Goal: Task Accomplishment & Management: Manage account settings

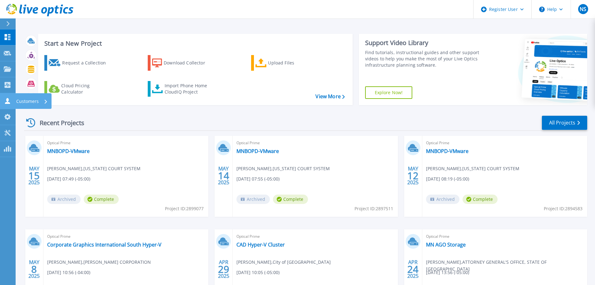
click at [7, 99] on icon at bounding box center [7, 101] width 5 height 6
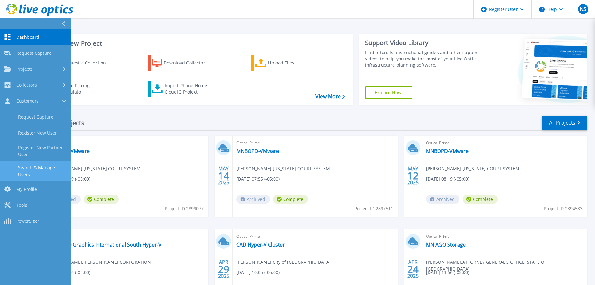
click at [58, 170] on link "Search & Manage Users" at bounding box center [35, 171] width 71 height 20
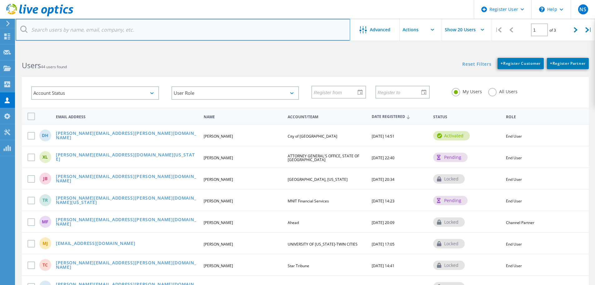
click at [101, 33] on input "text" at bounding box center [183, 30] width 335 height 22
paste input "jeff.lemaire@metc.state.mn.us"
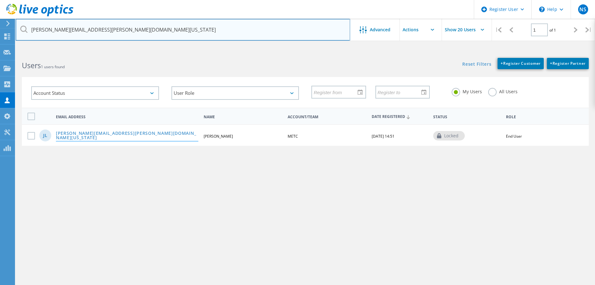
type input "jeff.lemaire@metc.state.mn.us"
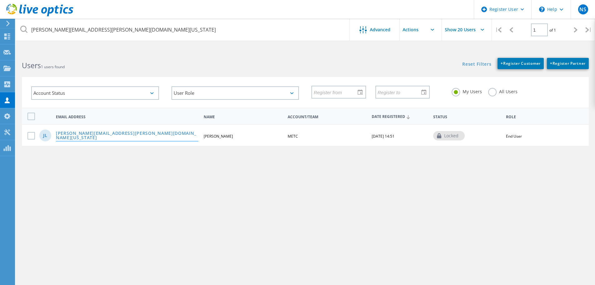
click at [73, 138] on link "Jeff.Lemaire@metc.state.mn.us" at bounding box center [127, 136] width 142 height 10
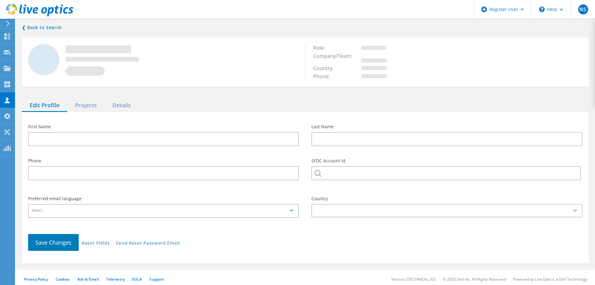
type input "Jeff"
type input "Lemaire"
type input "---"
type input "METC"
type input "English"
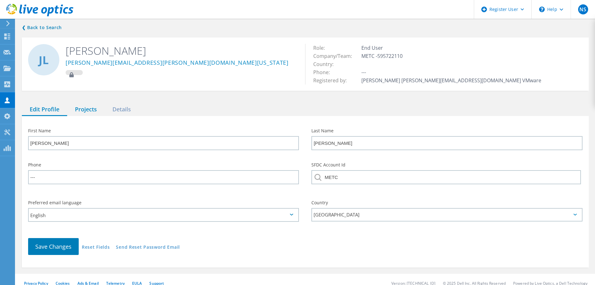
click at [91, 109] on div "Projects" at bounding box center [85, 109] width 37 height 13
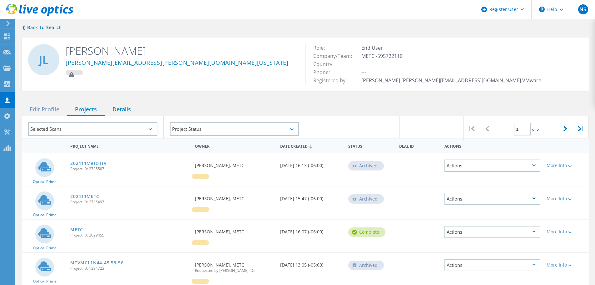
click at [131, 109] on div "Details" at bounding box center [122, 109] width 34 height 13
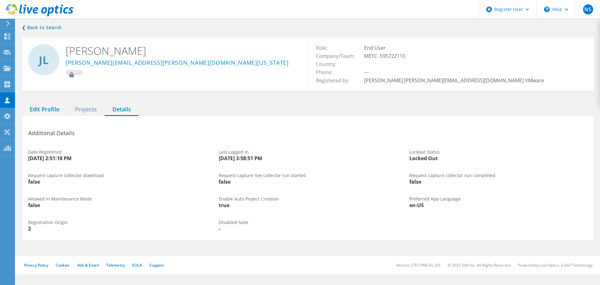
click at [47, 111] on div "Edit Profile" at bounding box center [44, 109] width 45 height 13
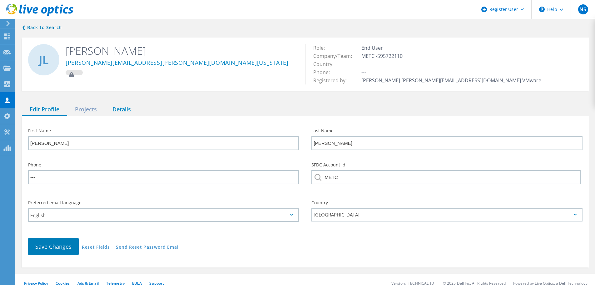
click at [117, 111] on div "Details" at bounding box center [122, 109] width 34 height 13
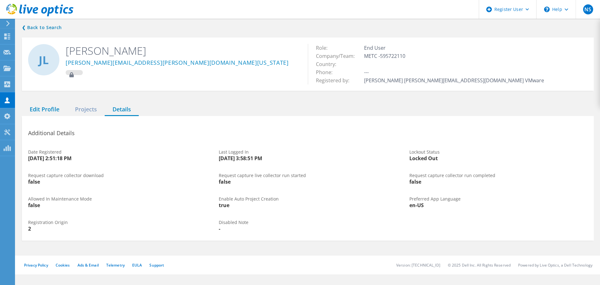
click at [56, 112] on div "Edit Profile" at bounding box center [44, 109] width 45 height 13
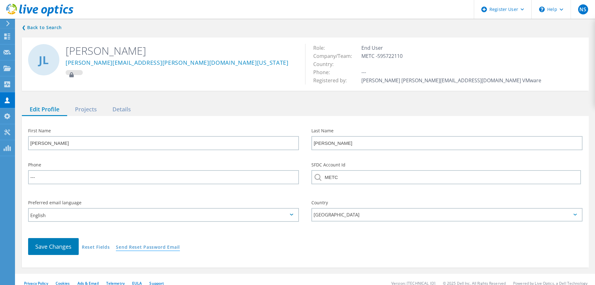
click at [145, 249] on link "Send Reset Password Email" at bounding box center [148, 247] width 64 height 5
click at [73, 76] on icon at bounding box center [71, 74] width 4 height 5
click at [72, 75] on icon at bounding box center [71, 74] width 4 height 5
click at [71, 75] on icon at bounding box center [71, 74] width 4 height 5
click at [43, 30] on link "❮ Back to Search" at bounding box center [43, 27] width 43 height 7
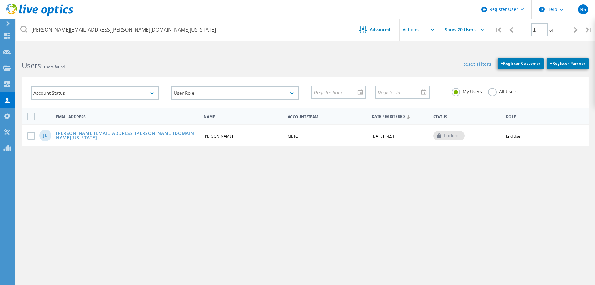
click at [462, 136] on div "locked" at bounding box center [449, 135] width 32 height 9
click at [457, 136] on div "locked" at bounding box center [449, 135] width 32 height 9
drag, startPoint x: 359, startPoint y: 137, endPoint x: 383, endPoint y: 136, distance: 24.1
click at [360, 137] on div "METC" at bounding box center [327, 136] width 85 height 4
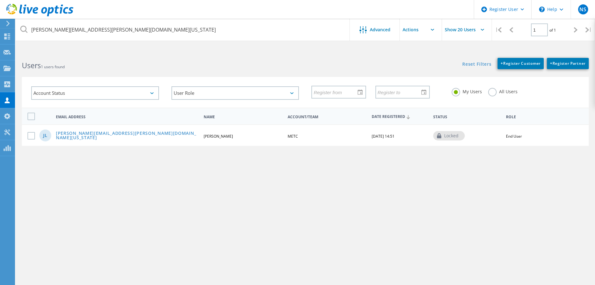
click at [520, 137] on span "End User" at bounding box center [514, 135] width 16 height 5
drag, startPoint x: 520, startPoint y: 137, endPoint x: 494, endPoint y: 137, distance: 26.9
click at [519, 137] on span "End User" at bounding box center [514, 135] width 16 height 5
click at [493, 137] on div "JL Jeff.Lemaire@metc.state.mn.us Jeff Lemaire METC 06/07/2019, 14:51 locked End…" at bounding box center [305, 135] width 567 height 22
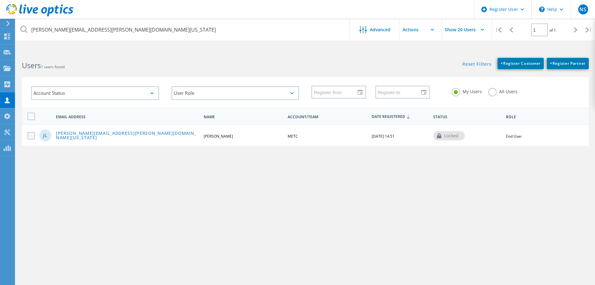
click at [30, 137] on label at bounding box center [32, 135] width 10 height 7
click at [0, 0] on input "checkbox" at bounding box center [0, 0] width 0 height 0
click at [508, 64] on span "+ Register Customer" at bounding box center [521, 63] width 40 height 5
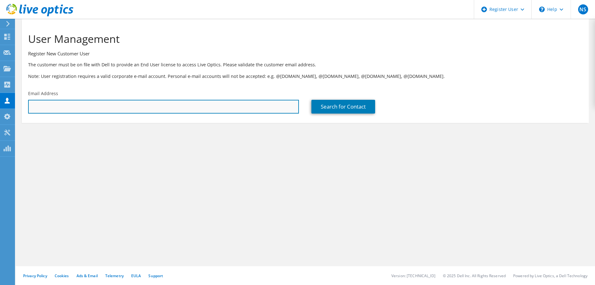
click at [73, 108] on input "text" at bounding box center [163, 107] width 271 height 14
paste input "jeff.lemaire@metc.state.mn.us"
type input "jeff.lemaire@metc.state.mn.us"
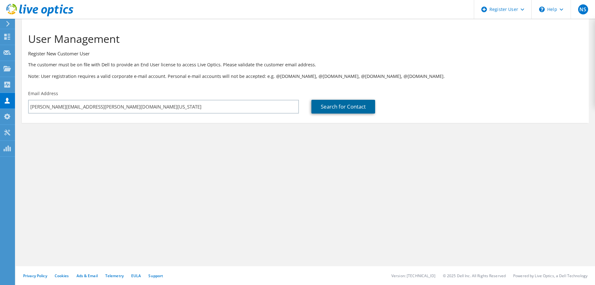
click at [364, 106] on link "Search for Contact" at bounding box center [343, 107] width 64 height 14
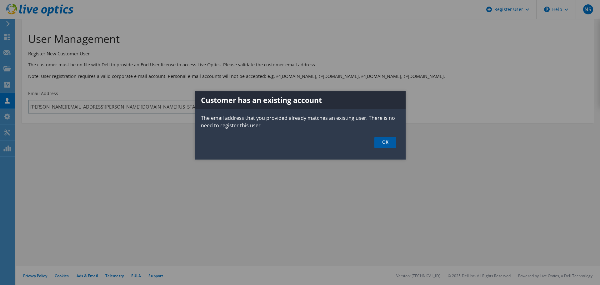
click at [389, 141] on link "OK" at bounding box center [385, 143] width 22 height 12
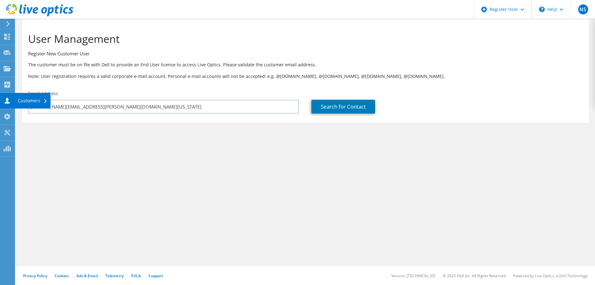
click at [30, 101] on div "Customers" at bounding box center [33, 101] width 36 height 16
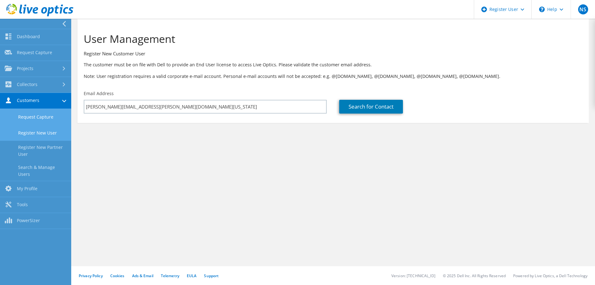
click at [49, 115] on link "Request Capture" at bounding box center [35, 117] width 71 height 16
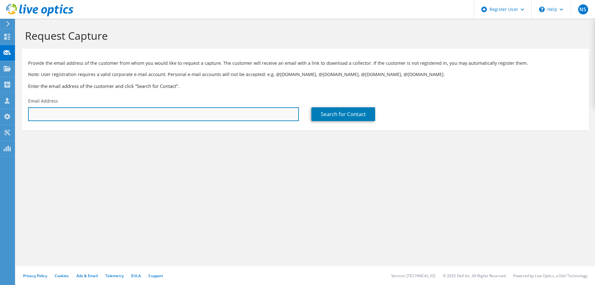
click at [96, 111] on input "text" at bounding box center [163, 114] width 271 height 14
paste input "jeff.lemaire@metc.state.mn.us"
type input "jeff.lemaire@metc.state.mn.us"
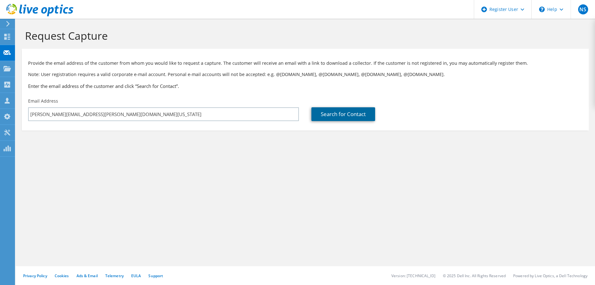
click at [351, 111] on link "Search for Contact" at bounding box center [343, 114] width 64 height 14
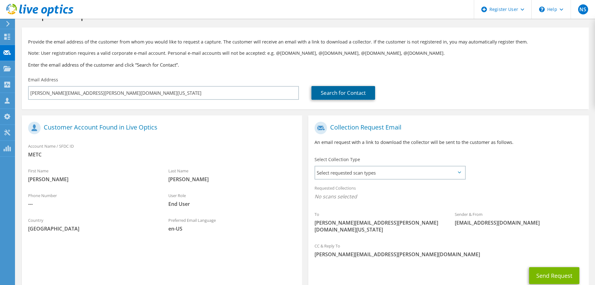
scroll to position [57, 0]
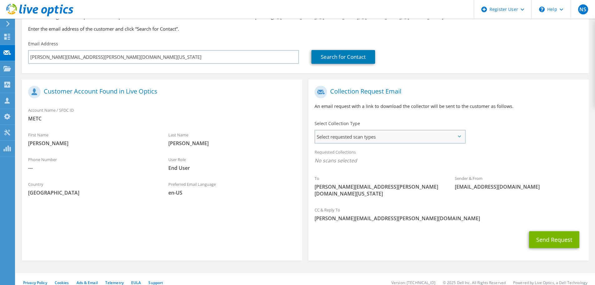
click at [368, 132] on span "Select requested scan types" at bounding box center [390, 136] width 150 height 12
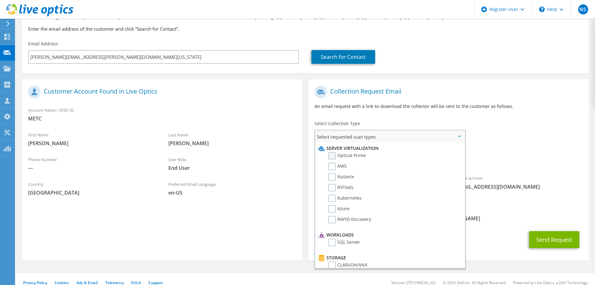
click at [334, 157] on label "Optical Prime" at bounding box center [346, 155] width 37 height 7
click at [0, 0] on input "Optical Prime" at bounding box center [0, 0] width 0 height 0
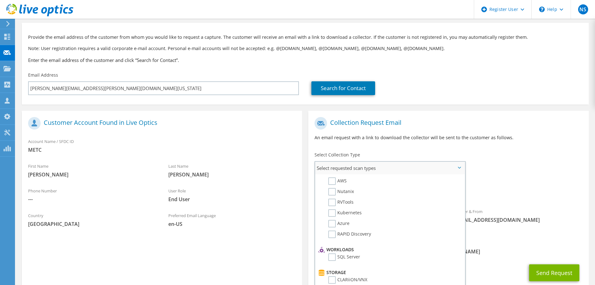
scroll to position [0, 0]
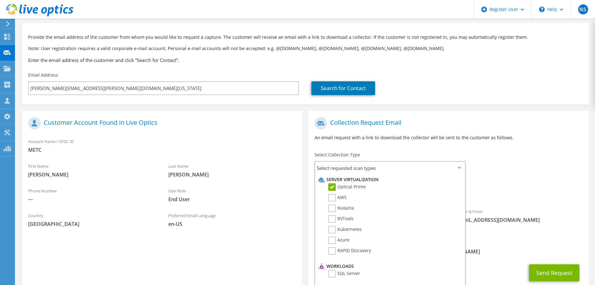
click at [520, 152] on div "To jeff.lemaire@metc.state.mn.us Sender & From liveoptics@liveoptics.com" at bounding box center [448, 175] width 280 height 122
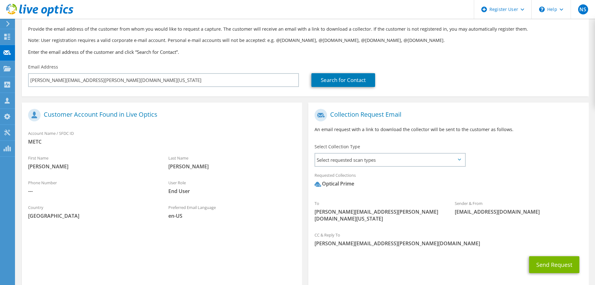
scroll to position [59, 0]
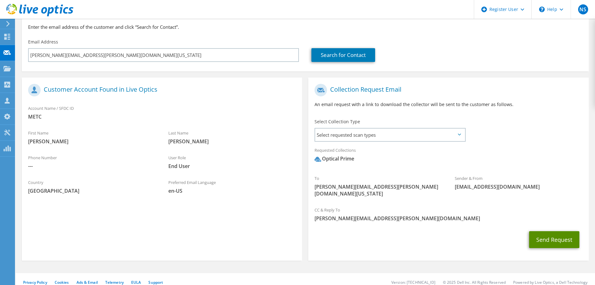
click at [553, 236] on button "Send Request" at bounding box center [554, 239] width 50 height 17
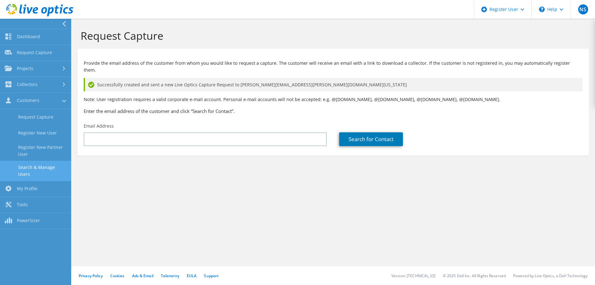
click at [42, 165] on link "Search & Manage Users" at bounding box center [35, 171] width 71 height 20
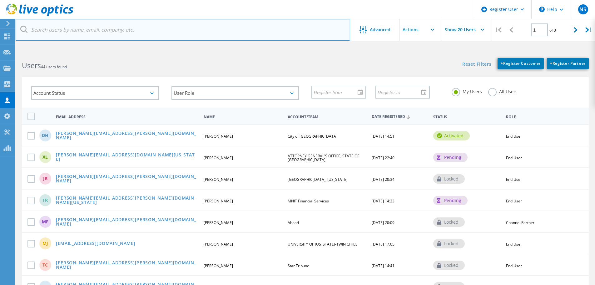
paste input "[PERSON_NAME][EMAIL_ADDRESS][PERSON_NAME][DOMAIN_NAME][US_STATE]"
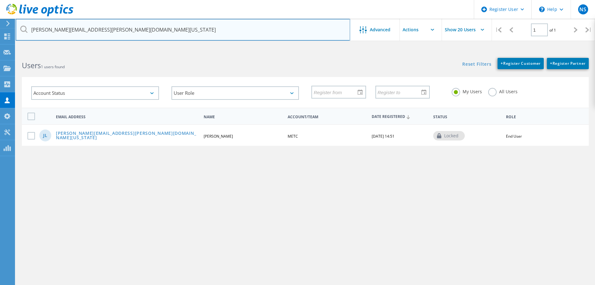
type input "[PERSON_NAME][EMAIL_ADDRESS][PERSON_NAME][DOMAIN_NAME][US_STATE]"
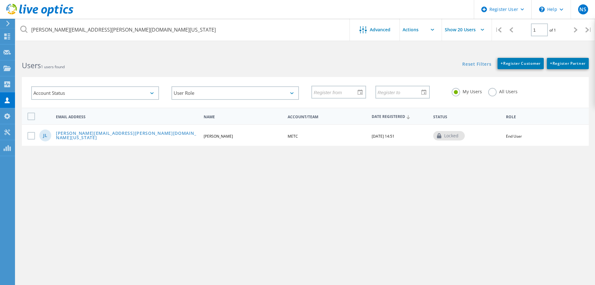
click at [276, 52] on div "Users 1 users found" at bounding box center [161, 60] width 290 height 17
click at [440, 137] on icon at bounding box center [439, 135] width 4 height 5
click at [106, 137] on link "[PERSON_NAME][EMAIL_ADDRESS][PERSON_NAME][DOMAIN_NAME][US_STATE]" at bounding box center [127, 136] width 142 height 10
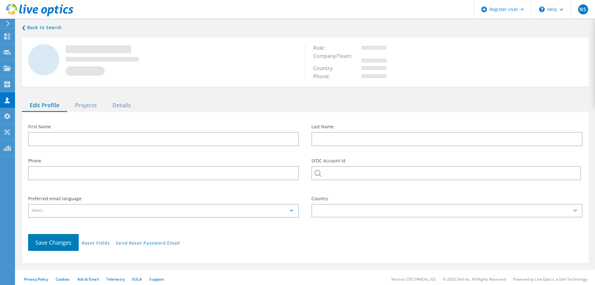
type input "[PERSON_NAME]"
type input "---"
type input "METC"
type input "English"
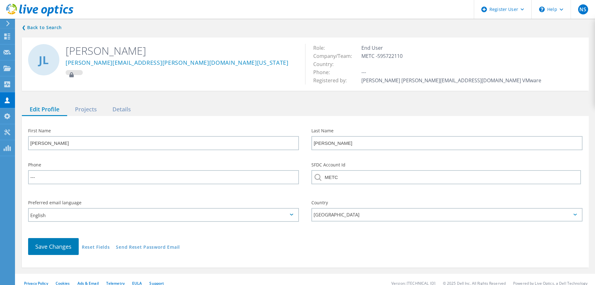
click at [72, 75] on icon at bounding box center [71, 74] width 4 height 5
click at [72, 74] on icon at bounding box center [71, 74] width 4 height 5
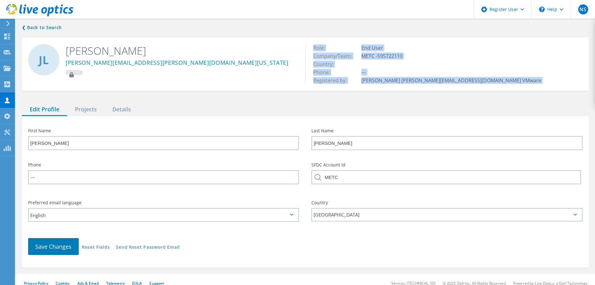
click at [72, 74] on icon at bounding box center [71, 74] width 5 height 5
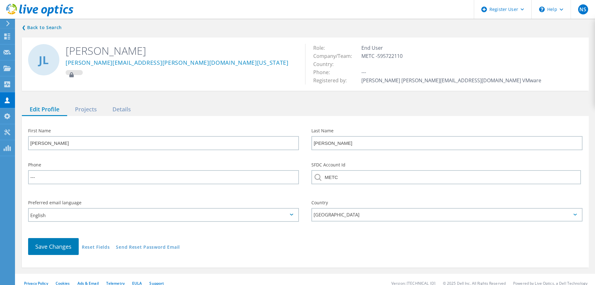
click at [74, 74] on icon at bounding box center [71, 74] width 5 height 5
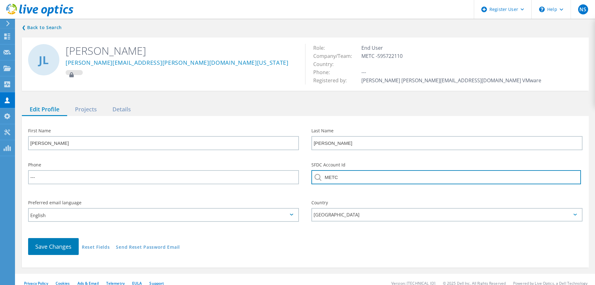
click at [361, 176] on input "METC" at bounding box center [445, 177] width 269 height 14
click at [415, 174] on input "METC" at bounding box center [445, 177] width 269 height 14
click at [414, 175] on input "METC" at bounding box center [445, 177] width 269 height 14
paste input "595722110"
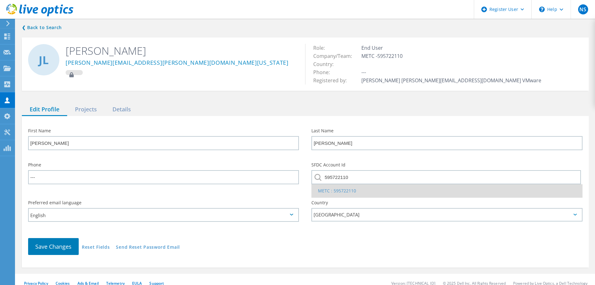
click at [356, 190] on li "METC : 595722110" at bounding box center [447, 190] width 270 height 13
type input "METC : 595722110"
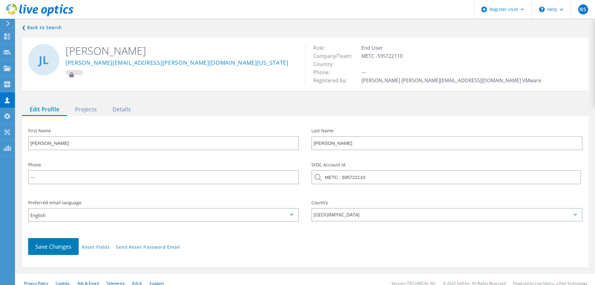
drag, startPoint x: 367, startPoint y: 195, endPoint x: 363, endPoint y: 195, distance: 4.4
click at [366, 195] on div "Country [GEOGRAPHIC_DATA]" at bounding box center [446, 210] width 283 height 33
click at [42, 249] on span "Save Changes" at bounding box center [53, 245] width 36 height 7
click at [93, 107] on div "Projects" at bounding box center [85, 109] width 37 height 13
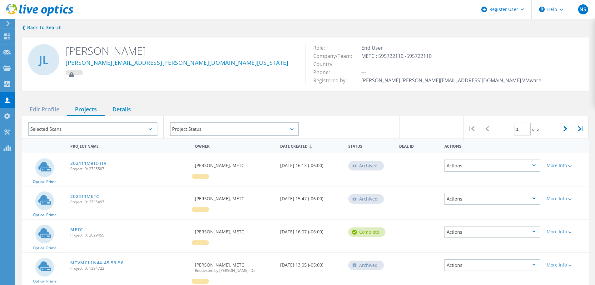
click at [122, 107] on div "Details" at bounding box center [122, 109] width 34 height 13
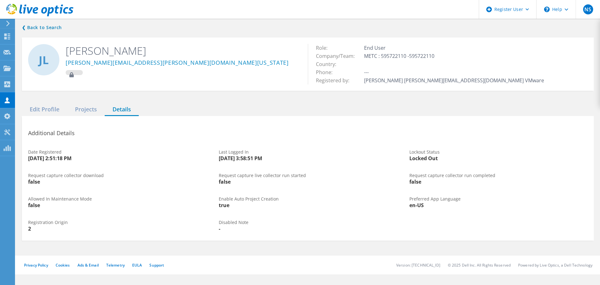
click at [34, 181] on div "false" at bounding box center [117, 181] width 178 height 5
click at [261, 157] on div "[DATE] 3:58:51 PM" at bounding box center [308, 158] width 178 height 5
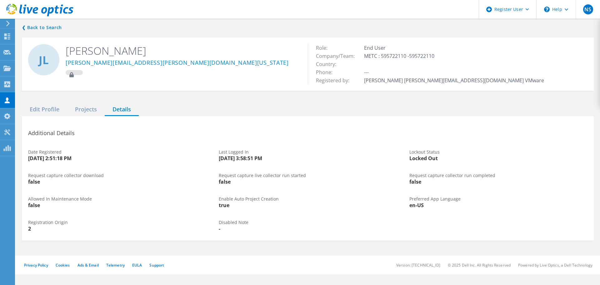
drag, startPoint x: 261, startPoint y: 157, endPoint x: 375, endPoint y: 140, distance: 115.6
click at [265, 157] on div "[DATE] 3:58:51 PM" at bounding box center [308, 158] width 178 height 5
click at [427, 152] on span "Lockout Status" at bounding box center [424, 152] width 30 height 6
click at [45, 249] on div "❮ Back to Search [PERSON_NAME] [PERSON_NAME][EMAIL_ADDRESS][PERSON_NAME][DOMAIN…" at bounding box center [308, 136] width 584 height 238
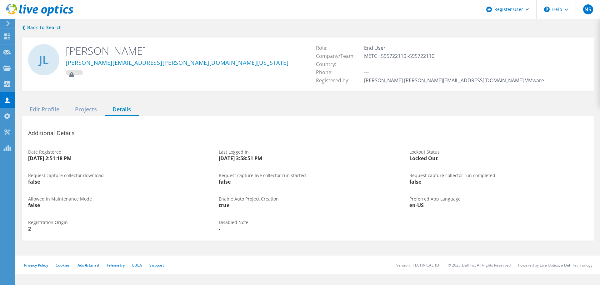
click at [266, 199] on span "Enable Auto Project Creation" at bounding box center [249, 199] width 60 height 6
drag, startPoint x: 266, startPoint y: 199, endPoint x: 308, endPoint y: 193, distance: 41.9
click at [266, 199] on span "Enable Auto Project Creation" at bounding box center [249, 199] width 60 height 6
click at [419, 199] on span "Preferred App Language" at bounding box center [434, 199] width 51 height 6
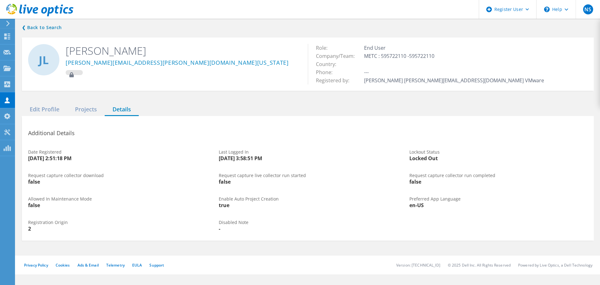
click at [430, 183] on div "false" at bounding box center [498, 181] width 178 height 5
click at [286, 255] on div "❮ Back to Search [PERSON_NAME] [PERSON_NAME][EMAIL_ADDRESS][PERSON_NAME][DOMAIN…" at bounding box center [308, 136] width 584 height 238
click at [50, 110] on div "Edit Profile" at bounding box center [44, 109] width 45 height 13
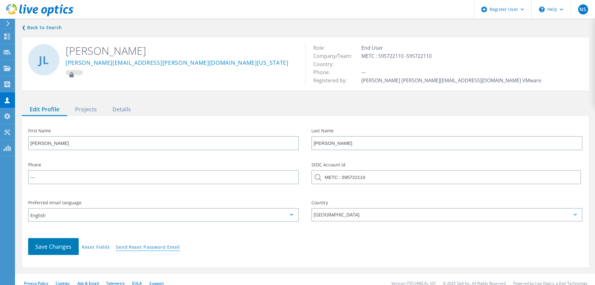
click at [138, 247] on link "Send Reset Password Email" at bounding box center [148, 247] width 64 height 5
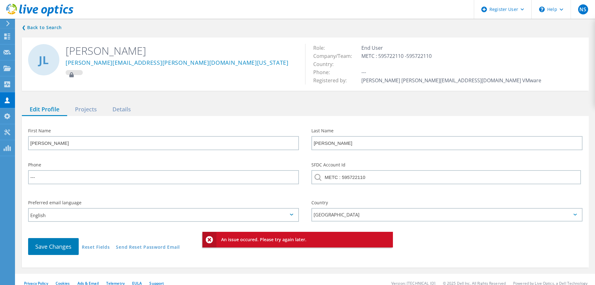
click at [226, 240] on span "An issue occured. Please try again later." at bounding box center [263, 239] width 85 height 6
click at [559, 6] on div "\n Help" at bounding box center [550, 9] width 39 height 19
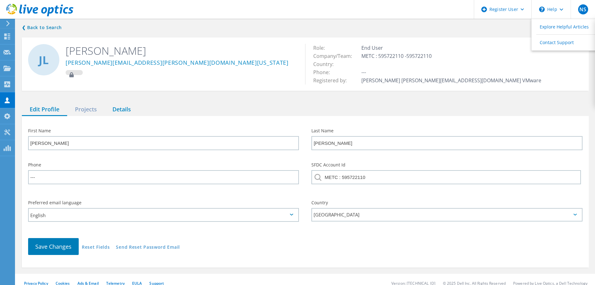
click at [119, 108] on div "Details" at bounding box center [122, 109] width 34 height 13
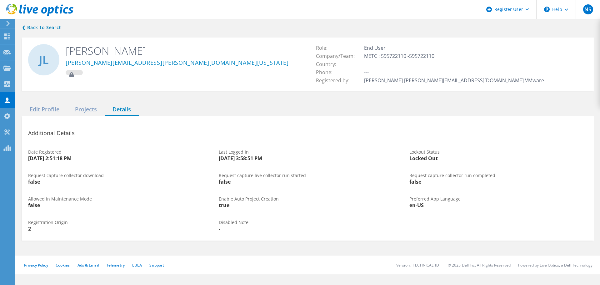
drag, startPoint x: 430, startPoint y: 159, endPoint x: 397, endPoint y: 161, distance: 32.9
click at [397, 161] on div "Date Registered [DATE] 2:51:18 PM Last Logged In [DATE] 3:58:51 PM Lockout Stat…" at bounding box center [308, 154] width 572 height 23
click at [417, 160] on div "Locked Out" at bounding box center [498, 158] width 178 height 5
click at [419, 159] on div "Locked Out" at bounding box center [498, 158] width 178 height 5
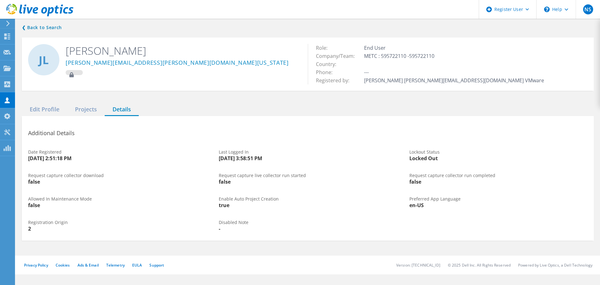
click at [441, 159] on div "Locked Out" at bounding box center [498, 158] width 178 height 5
click at [436, 158] on div "Locked Out" at bounding box center [498, 158] width 178 height 5
drag, startPoint x: 438, startPoint y: 158, endPoint x: 410, endPoint y: 159, distance: 28.1
click at [409, 160] on div "Locked Out" at bounding box center [498, 158] width 178 height 5
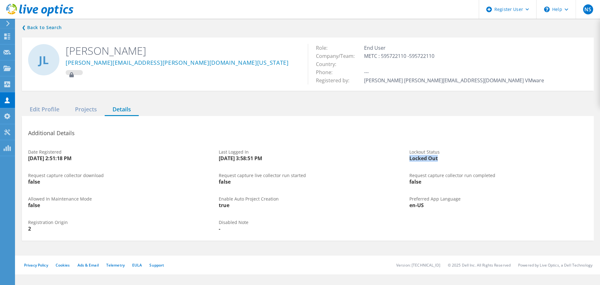
copy div "Locked Out"
click at [567, 9] on use at bounding box center [565, 9] width 3 height 2
click at [559, 44] on link "Contact Support" at bounding box center [571, 42] width 70 height 15
click at [561, 27] on link "Explore Helpful Articles" at bounding box center [571, 26] width 70 height 15
click at [47, 111] on div "Edit Profile" at bounding box center [44, 109] width 45 height 13
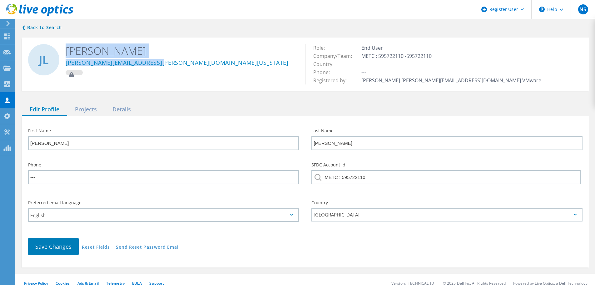
drag, startPoint x: 161, startPoint y: 63, endPoint x: 63, endPoint y: 54, distance: 98.5
click at [63, 54] on div "[PERSON_NAME] [PERSON_NAME][EMAIL_ADDRESS][PERSON_NAME][DOMAIN_NAME][US_STATE]" at bounding box center [163, 59] width 283 height 44
copy div "[PERSON_NAME] [PERSON_NAME][EMAIL_ADDRESS][PERSON_NAME][DOMAIN_NAME][US_STATE]"
click at [40, 99] on div "❮ Back to Search [PERSON_NAME] [PERSON_NAME][EMAIL_ADDRESS][PERSON_NAME][DOMAIN…" at bounding box center [305, 145] width 579 height 256
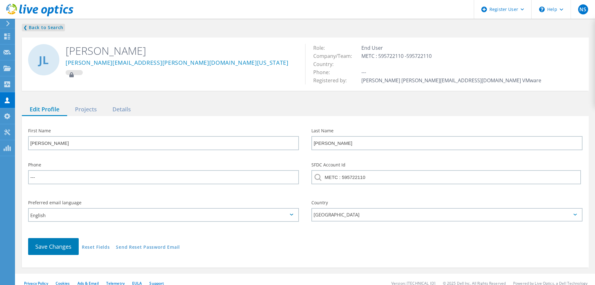
click at [42, 26] on link "❮ Back to Search" at bounding box center [43, 27] width 43 height 7
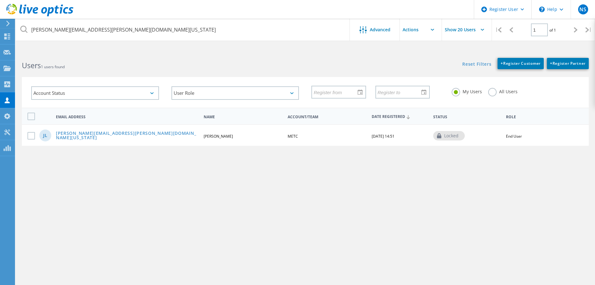
click at [380, 262] on div "[PERSON_NAME][EMAIL_ADDRESS][PERSON_NAME][DOMAIN_NAME][US_STATE] Advanced Show …" at bounding box center [305, 171] width 579 height 238
